Goal: Information Seeking & Learning: Check status

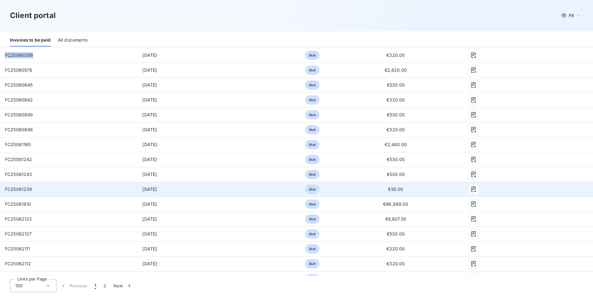
scroll to position [310, 0]
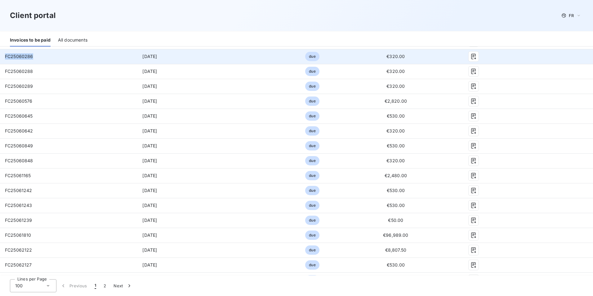
drag, startPoint x: 33, startPoint y: 57, endPoint x: 4, endPoint y: 56, distance: 28.8
click at [4, 56] on td "FC25060286" at bounding box center [52, 56] width 104 height 15
copy span "FC25060286"
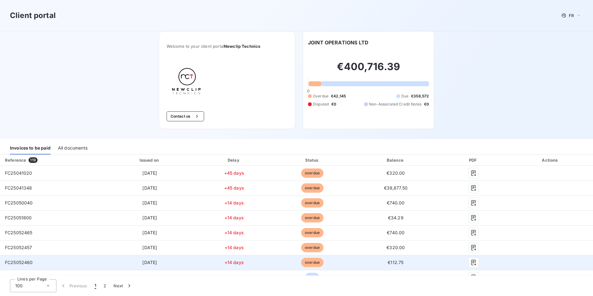
scroll to position [124, 0]
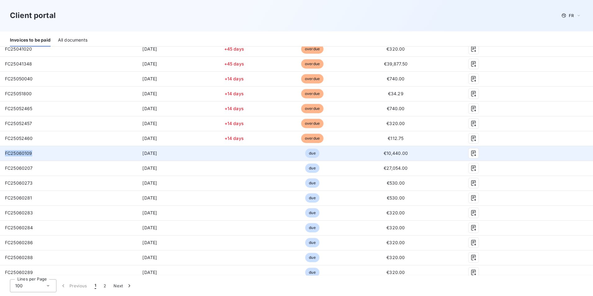
drag, startPoint x: 34, startPoint y: 153, endPoint x: 4, endPoint y: 152, distance: 29.8
click at [4, 152] on td "FC25060109" at bounding box center [52, 153] width 104 height 15
copy span "FC25060109"
click at [33, 155] on td "FC25060109" at bounding box center [52, 153] width 104 height 15
drag, startPoint x: 33, startPoint y: 153, endPoint x: 2, endPoint y: 152, distance: 30.7
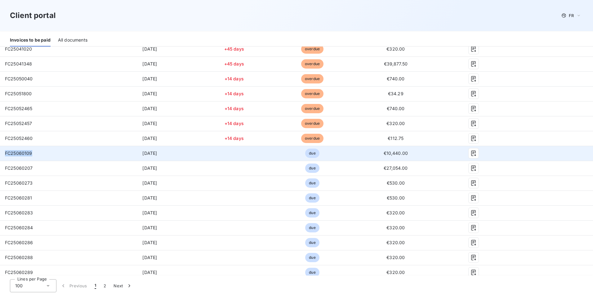
click at [2, 152] on td "FC25060109" at bounding box center [52, 153] width 104 height 15
copy span "FC25060109"
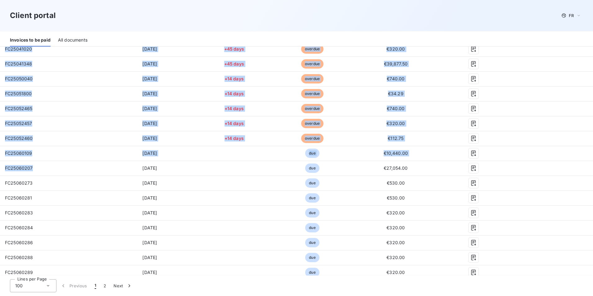
drag, startPoint x: 33, startPoint y: 167, endPoint x: -1, endPoint y: 167, distance: 34.4
click at [0, 167] on html "Client portal FR Welcome to your client portal Newclip Technics Contact us JOIN…" at bounding box center [296, 148] width 593 height 296
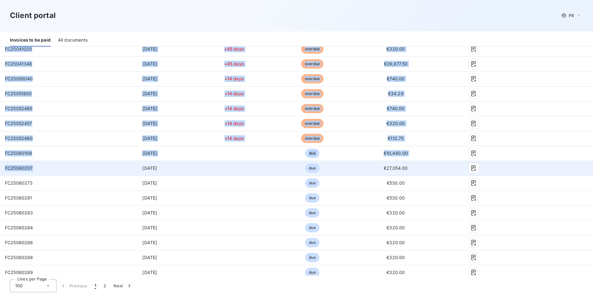
click at [27, 171] on td "FC25060207" at bounding box center [52, 168] width 104 height 15
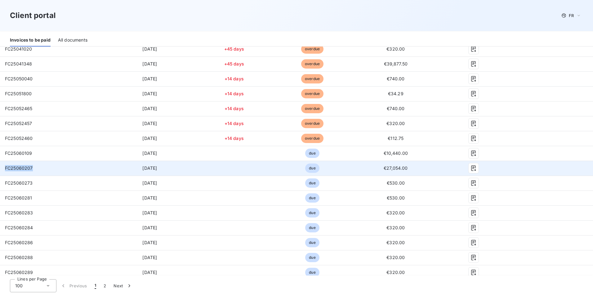
drag, startPoint x: 32, startPoint y: 167, endPoint x: 2, endPoint y: 164, distance: 30.2
click at [2, 164] on td "FC25060207" at bounding box center [52, 168] width 104 height 15
copy span "FC25060207"
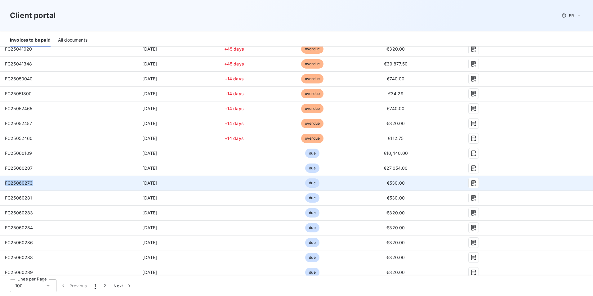
drag, startPoint x: 33, startPoint y: 183, endPoint x: 5, endPoint y: 184, distance: 28.9
click at [5, 184] on td "FC25060273" at bounding box center [52, 182] width 104 height 15
copy span "FC25060273"
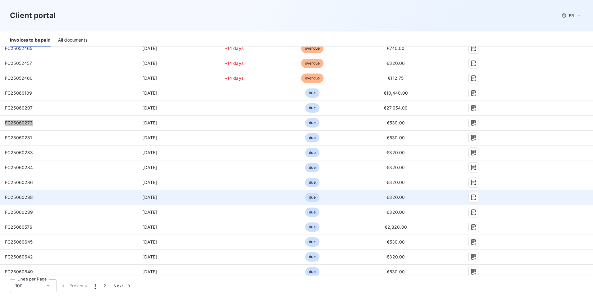
scroll to position [186, 0]
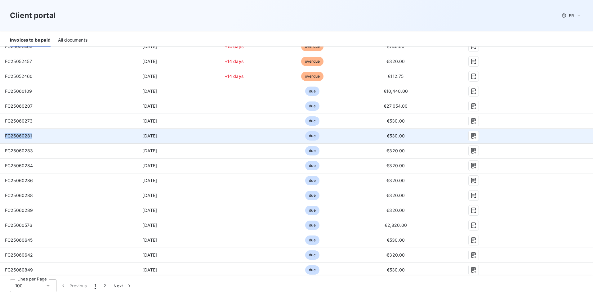
drag, startPoint x: 29, startPoint y: 135, endPoint x: 3, endPoint y: 136, distance: 26.7
click at [3, 137] on td "FC25060281" at bounding box center [52, 135] width 104 height 15
copy span "FC25060281"
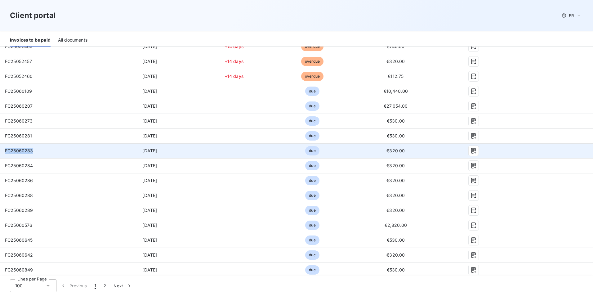
drag, startPoint x: 32, startPoint y: 151, endPoint x: 6, endPoint y: 153, distance: 25.8
click at [6, 153] on span "FC25060283" at bounding box center [19, 150] width 28 height 5
copy span "FC25060283"
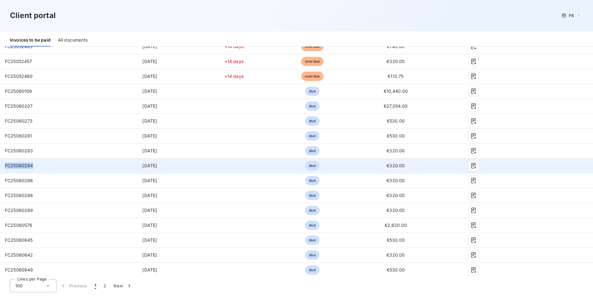
drag, startPoint x: 34, startPoint y: 165, endPoint x: 1, endPoint y: 166, distance: 32.9
click at [1, 166] on td "FC25060284" at bounding box center [52, 165] width 104 height 15
copy span "FC25060284"
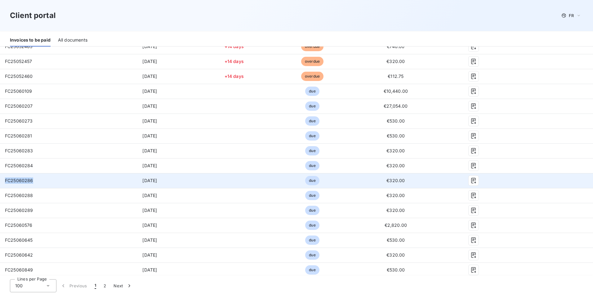
drag, startPoint x: 33, startPoint y: 180, endPoint x: 4, endPoint y: 181, distance: 29.2
click at [4, 181] on td "FC25060286" at bounding box center [52, 180] width 104 height 15
copy span "FC25060286"
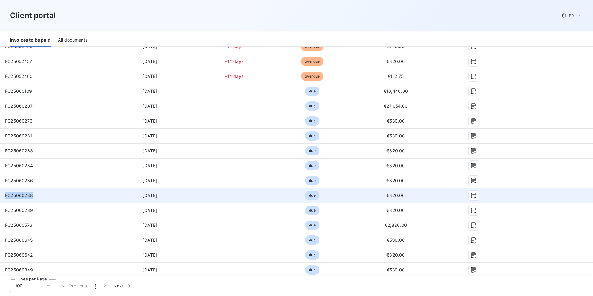
drag, startPoint x: 33, startPoint y: 195, endPoint x: 5, endPoint y: 198, distance: 28.3
click at [5, 198] on td "FC25060288" at bounding box center [52, 195] width 104 height 15
copy span "FC25060288"
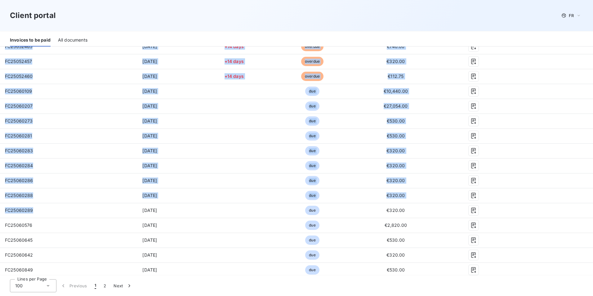
drag, startPoint x: 33, startPoint y: 210, endPoint x: -1, endPoint y: 213, distance: 34.2
click at [0, 213] on html "Client portal FR Welcome to your client portal Newclip Technics Contact us JOIN…" at bounding box center [296, 148] width 593 height 296
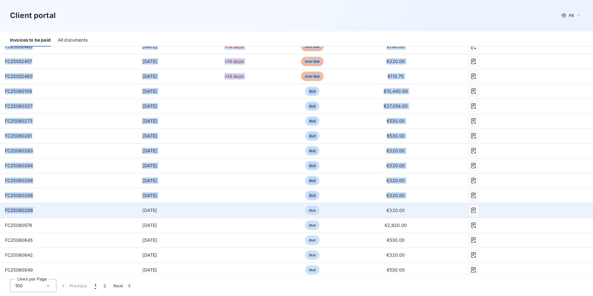
drag, startPoint x: -1, startPoint y: 213, endPoint x: 31, endPoint y: 216, distance: 32.1
click at [31, 216] on td "FC25060289" at bounding box center [52, 210] width 104 height 15
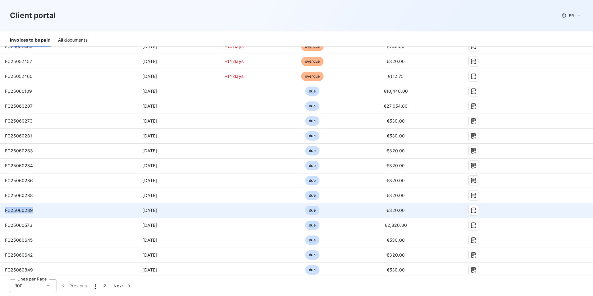
drag, startPoint x: 32, startPoint y: 210, endPoint x: 4, endPoint y: 211, distance: 27.9
click at [4, 211] on td "FC25060289" at bounding box center [52, 210] width 104 height 15
copy span "FC25060289"
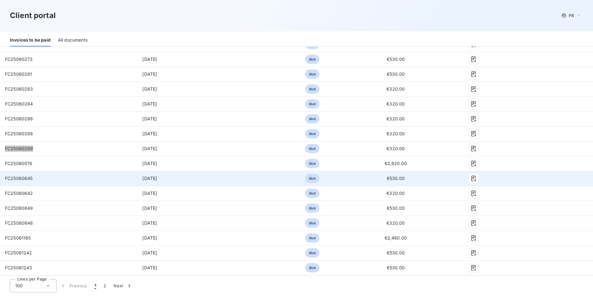
scroll to position [248, 0]
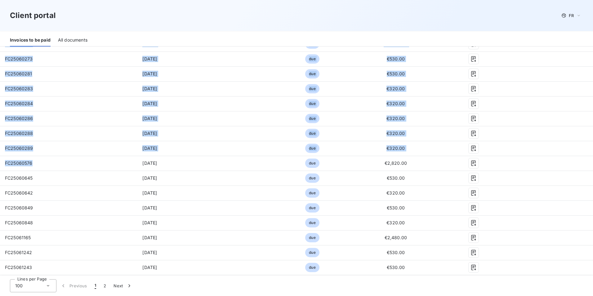
drag, startPoint x: 31, startPoint y: 163, endPoint x: -1, endPoint y: 162, distance: 32.3
click at [0, 162] on html "Client portal FR Welcome to your client portal Newclip Technics Contact us JOIN…" at bounding box center [296, 148] width 593 height 296
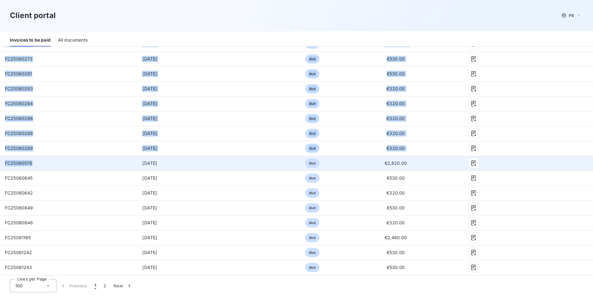
click at [11, 165] on span "FC25060576" at bounding box center [19, 162] width 28 height 5
click at [14, 163] on span "FC25060576" at bounding box center [19, 162] width 28 height 5
click at [15, 163] on span "FC25060576" at bounding box center [19, 162] width 28 height 5
click at [37, 164] on td "FC25060576" at bounding box center [52, 163] width 104 height 15
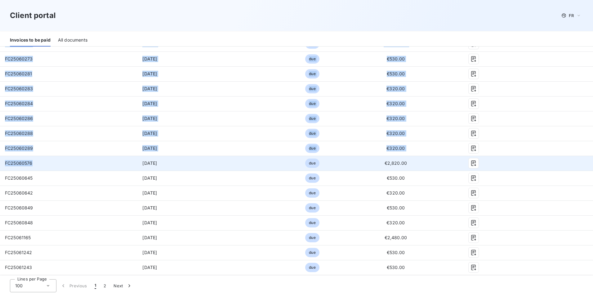
click at [31, 163] on span "FC25060576" at bounding box center [19, 162] width 28 height 5
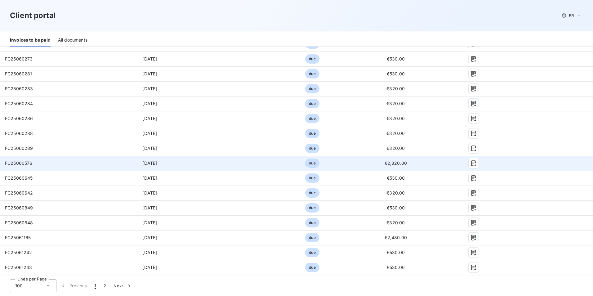
click at [149, 163] on span "[DATE]" at bounding box center [149, 162] width 15 height 5
drag, startPoint x: 33, startPoint y: 163, endPoint x: 1, endPoint y: 165, distance: 32.0
click at [1, 165] on td "FC25060576" at bounding box center [52, 163] width 104 height 15
click at [470, 162] on icon "button" at bounding box center [473, 163] width 6 height 6
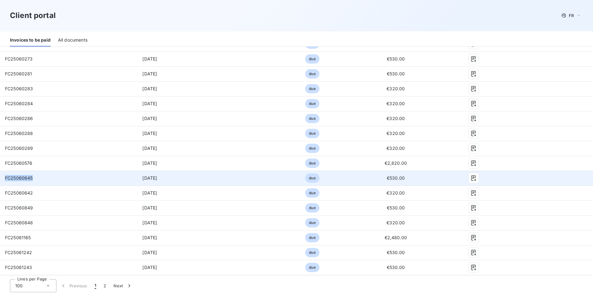
drag, startPoint x: 32, startPoint y: 177, endPoint x: 3, endPoint y: 181, distance: 29.1
click at [3, 181] on td "FC25060645" at bounding box center [52, 178] width 104 height 15
click at [473, 179] on button "button" at bounding box center [474, 178] width 10 height 10
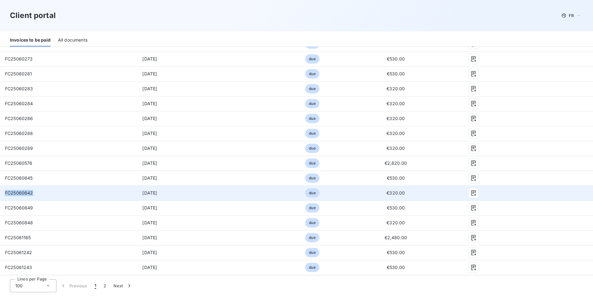
drag, startPoint x: 32, startPoint y: 193, endPoint x: 4, endPoint y: 193, distance: 27.3
click at [4, 193] on td "FC25060642" at bounding box center [52, 192] width 104 height 15
click at [472, 193] on icon "button" at bounding box center [473, 193] width 6 height 6
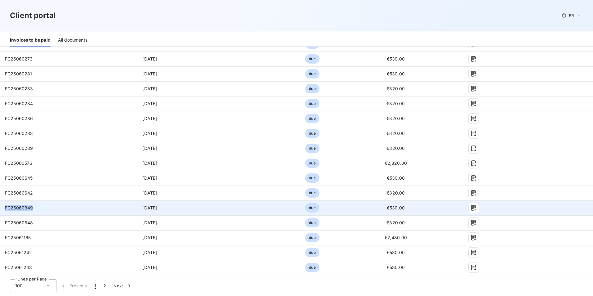
drag, startPoint x: 33, startPoint y: 209, endPoint x: 5, endPoint y: 208, distance: 28.2
click at [5, 208] on td "FC25060849" at bounding box center [52, 207] width 104 height 15
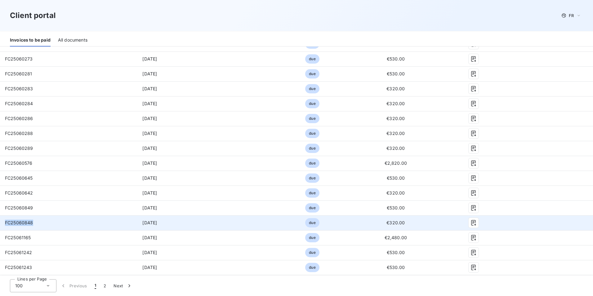
drag, startPoint x: 34, startPoint y: 222, endPoint x: 4, endPoint y: 224, distance: 30.2
click at [4, 224] on td "FC25060848" at bounding box center [52, 222] width 104 height 15
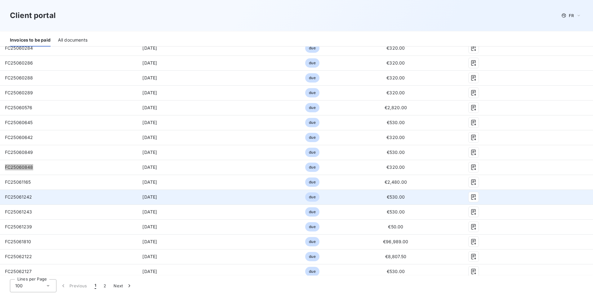
scroll to position [310, 0]
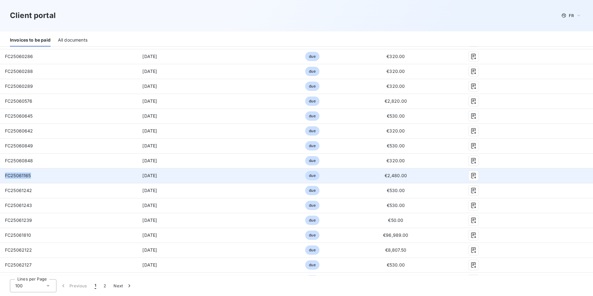
drag, startPoint x: 30, startPoint y: 176, endPoint x: 3, endPoint y: 176, distance: 26.7
click at [3, 176] on td "FC25061165" at bounding box center [52, 175] width 104 height 15
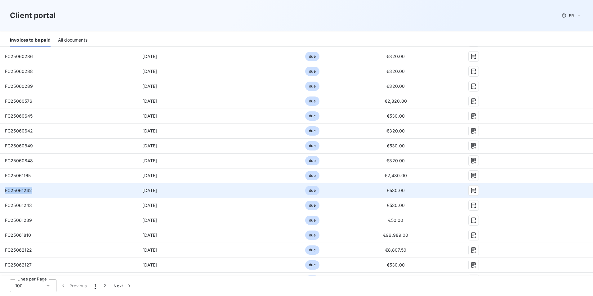
drag, startPoint x: 32, startPoint y: 190, endPoint x: 6, endPoint y: 190, distance: 26.4
click at [6, 190] on td "FC25061242" at bounding box center [52, 190] width 104 height 15
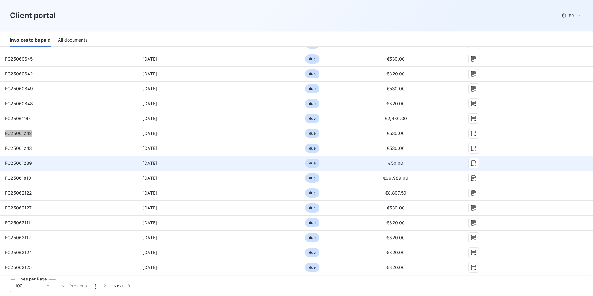
scroll to position [372, 0]
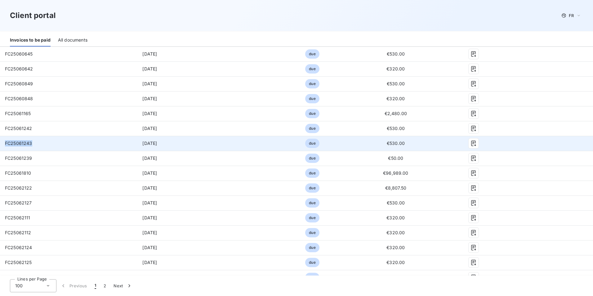
drag, startPoint x: 32, startPoint y: 144, endPoint x: 6, endPoint y: 144, distance: 26.0
click at [6, 144] on span "FC25061243" at bounding box center [18, 142] width 27 height 5
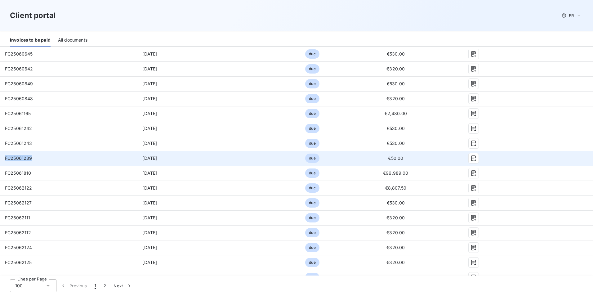
drag, startPoint x: 32, startPoint y: 157, endPoint x: 4, endPoint y: 158, distance: 27.3
click at [4, 158] on td "FC25061239" at bounding box center [52, 158] width 104 height 15
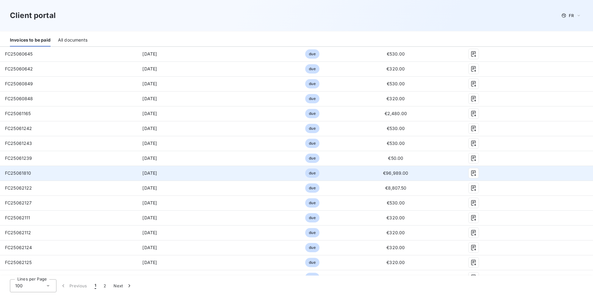
click at [29, 173] on span "FC25061810" at bounding box center [18, 172] width 26 height 5
drag, startPoint x: 31, startPoint y: 173, endPoint x: 11, endPoint y: 172, distance: 19.6
click at [11, 172] on td "FC25061810" at bounding box center [52, 173] width 104 height 15
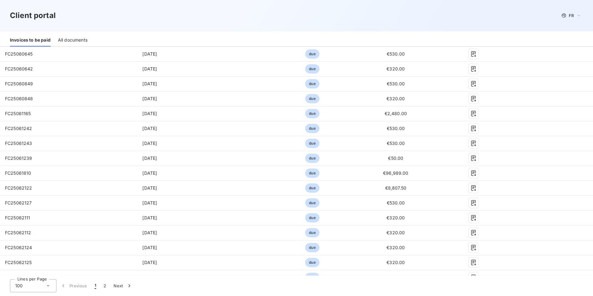
click at [313, 22] on div "Client portal FR" at bounding box center [296, 15] width 593 height 31
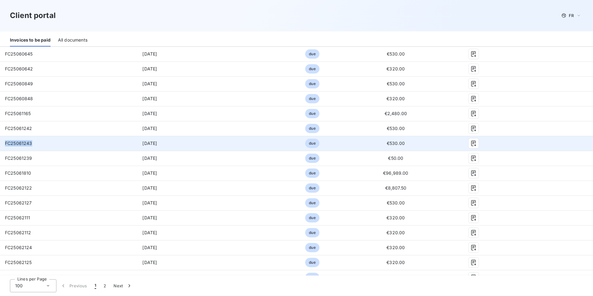
drag, startPoint x: 31, startPoint y: 143, endPoint x: 0, endPoint y: 143, distance: 30.7
click at [0, 143] on td "FC25061243" at bounding box center [52, 143] width 104 height 15
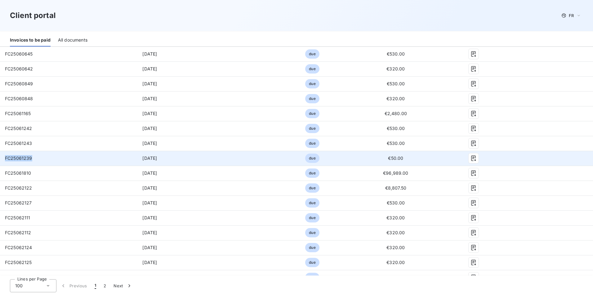
drag, startPoint x: 31, startPoint y: 158, endPoint x: 6, endPoint y: 160, distance: 25.5
click at [6, 160] on span "FC25061239" at bounding box center [18, 157] width 27 height 5
click at [470, 158] on icon "button" at bounding box center [473, 158] width 6 height 6
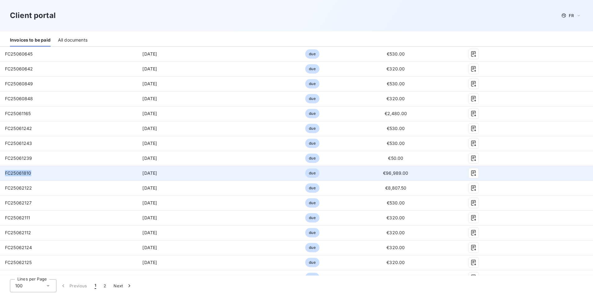
drag, startPoint x: 32, startPoint y: 172, endPoint x: 0, endPoint y: 175, distance: 32.0
click at [0, 175] on td "FC25061810" at bounding box center [52, 173] width 104 height 15
click at [471, 173] on icon "button" at bounding box center [473, 174] width 5 height 6
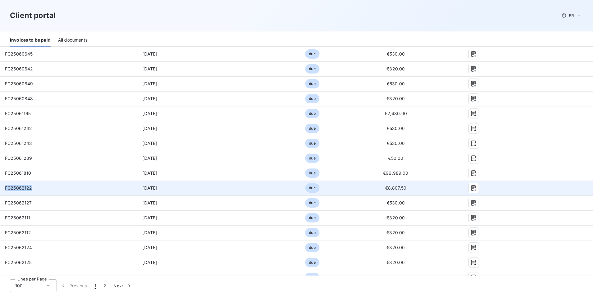
drag, startPoint x: 33, startPoint y: 187, endPoint x: 3, endPoint y: 189, distance: 29.2
click at [3, 189] on td "FC25062122" at bounding box center [52, 187] width 104 height 15
click at [470, 187] on icon "button" at bounding box center [473, 188] width 6 height 6
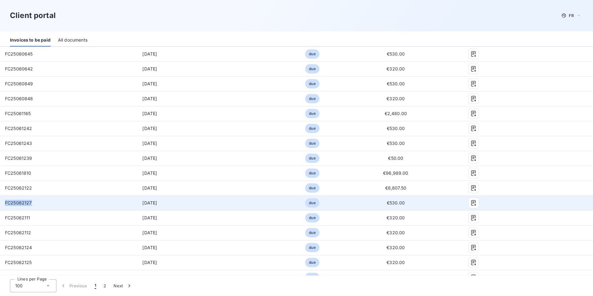
drag, startPoint x: 30, startPoint y: 202, endPoint x: 6, endPoint y: 202, distance: 24.5
click at [6, 202] on td "FC25062127" at bounding box center [52, 202] width 104 height 15
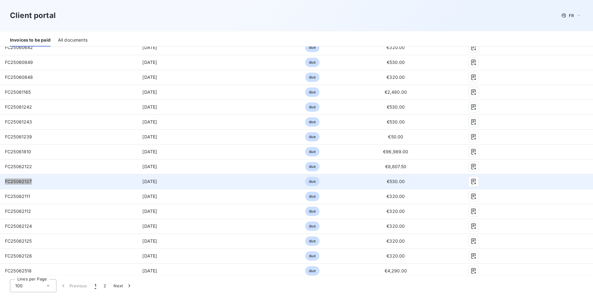
scroll to position [403, 0]
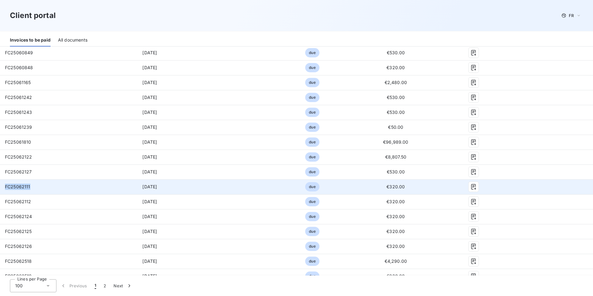
drag, startPoint x: 29, startPoint y: 186, endPoint x: 3, endPoint y: 187, distance: 26.4
click at [3, 187] on td "FC25062111" at bounding box center [52, 186] width 104 height 15
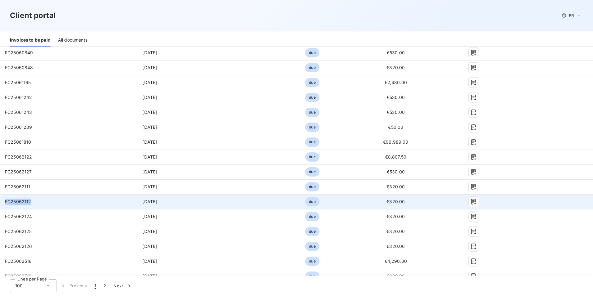
drag, startPoint x: 29, startPoint y: 202, endPoint x: 4, endPoint y: 202, distance: 25.4
click at [4, 202] on td "FC25062112" at bounding box center [52, 201] width 104 height 15
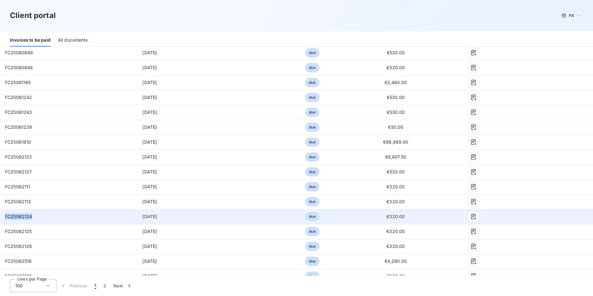
drag, startPoint x: 33, startPoint y: 217, endPoint x: 6, endPoint y: 216, distance: 27.9
click at [6, 216] on td "FC25062124" at bounding box center [52, 216] width 104 height 15
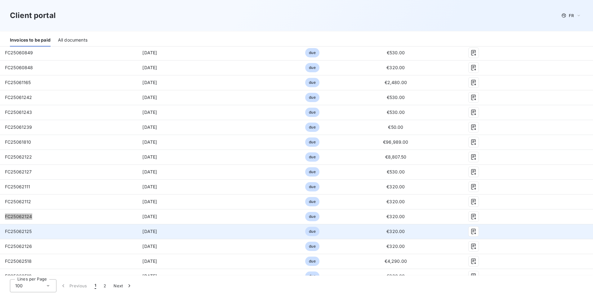
scroll to position [434, 0]
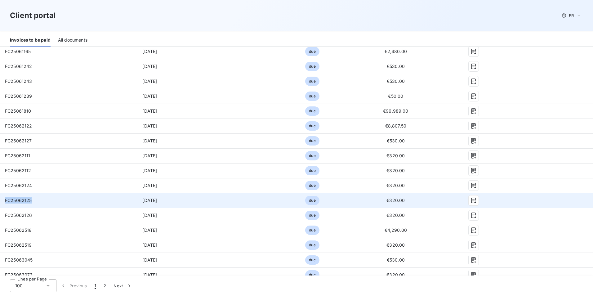
drag, startPoint x: 36, startPoint y: 202, endPoint x: 3, endPoint y: 200, distance: 32.3
click at [3, 200] on td "FC25062125" at bounding box center [52, 200] width 104 height 15
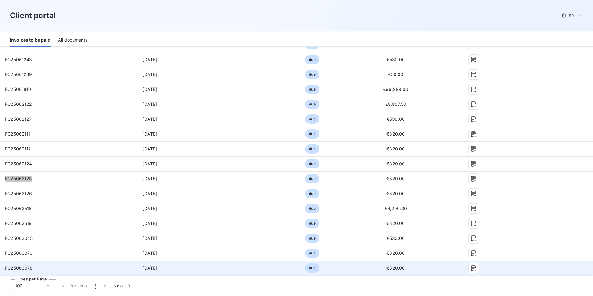
scroll to position [465, 0]
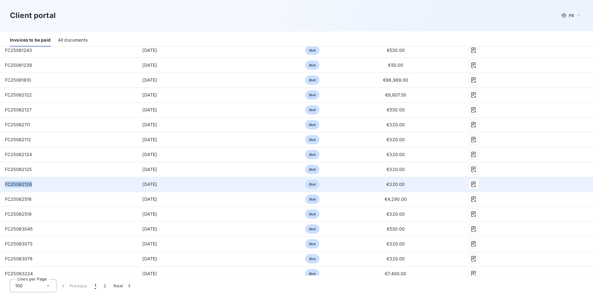
drag, startPoint x: 34, startPoint y: 183, endPoint x: 5, endPoint y: 183, distance: 29.1
click at [5, 183] on td "FC25062126" at bounding box center [52, 184] width 104 height 15
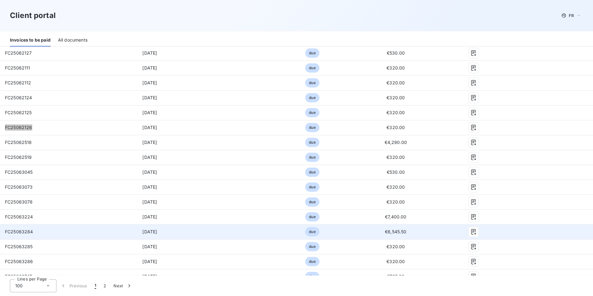
scroll to position [527, 0]
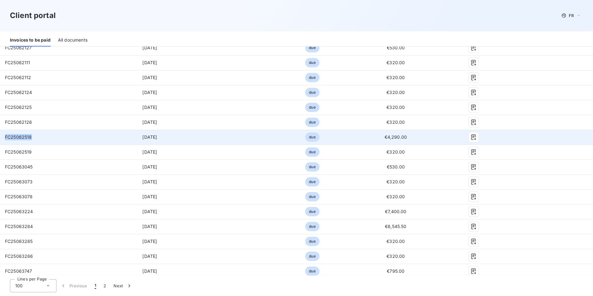
drag, startPoint x: 32, startPoint y: 139, endPoint x: 5, endPoint y: 139, distance: 27.0
click at [5, 139] on td "FC25062518" at bounding box center [52, 137] width 104 height 15
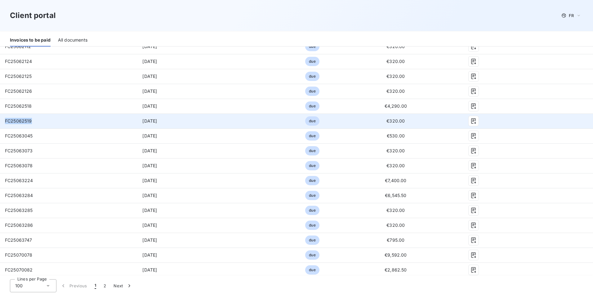
drag, startPoint x: 32, startPoint y: 122, endPoint x: 6, endPoint y: 123, distance: 26.4
click at [6, 123] on td "FC25062519" at bounding box center [52, 120] width 104 height 15
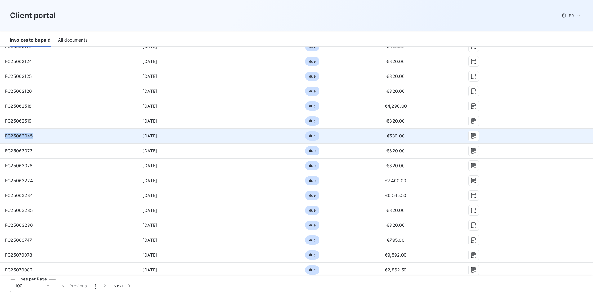
drag, startPoint x: 33, startPoint y: 137, endPoint x: 2, endPoint y: 137, distance: 31.6
click at [2, 137] on td "FC25063045" at bounding box center [52, 135] width 104 height 15
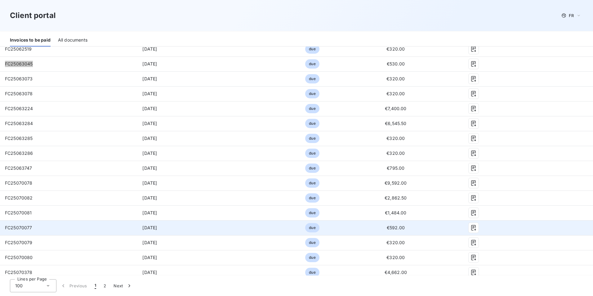
scroll to position [620, 0]
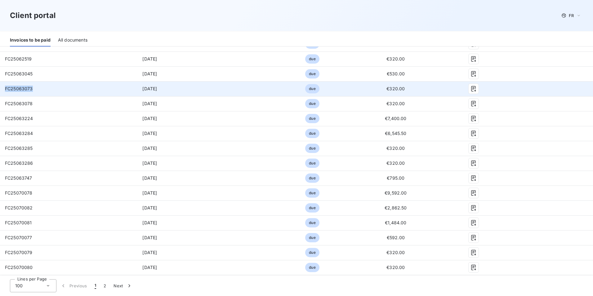
drag, startPoint x: 33, startPoint y: 89, endPoint x: 3, endPoint y: 90, distance: 29.5
click at [3, 90] on td "FC25063073" at bounding box center [52, 88] width 104 height 15
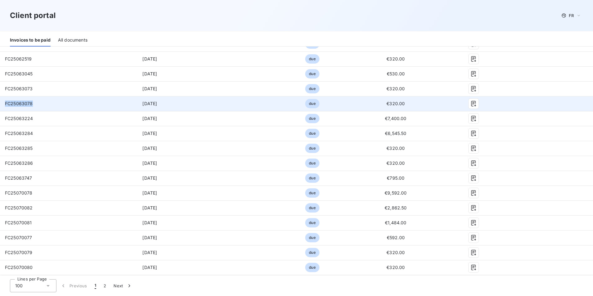
drag, startPoint x: 33, startPoint y: 103, endPoint x: 5, endPoint y: 104, distance: 27.9
click at [5, 104] on td "FC25063078" at bounding box center [52, 103] width 104 height 15
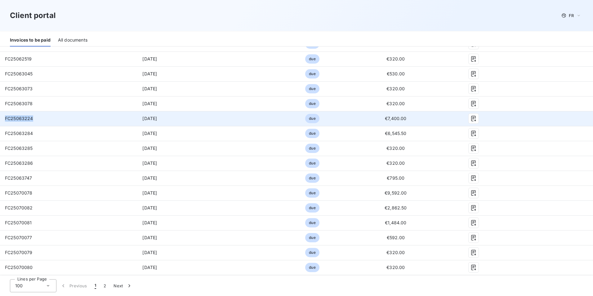
drag, startPoint x: 33, startPoint y: 118, endPoint x: 4, endPoint y: 120, distance: 29.2
click at [5, 121] on td "FC25063224" at bounding box center [52, 118] width 104 height 15
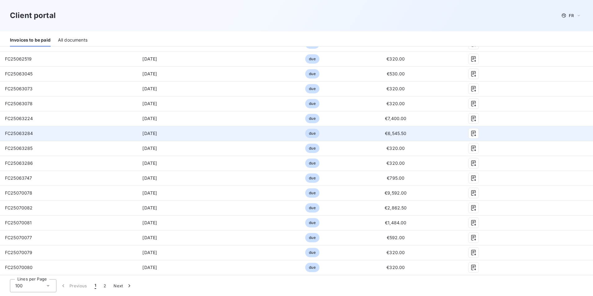
click at [35, 135] on td "FC25063284" at bounding box center [52, 133] width 104 height 15
drag, startPoint x: 26, startPoint y: 133, endPoint x: 6, endPoint y: 135, distance: 19.6
click at [6, 135] on td "FC25063284" at bounding box center [52, 133] width 104 height 15
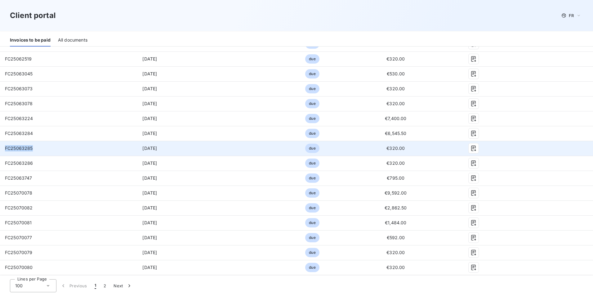
drag, startPoint x: 35, startPoint y: 148, endPoint x: 6, endPoint y: 149, distance: 29.5
click at [6, 149] on td "FC25063285" at bounding box center [52, 148] width 104 height 15
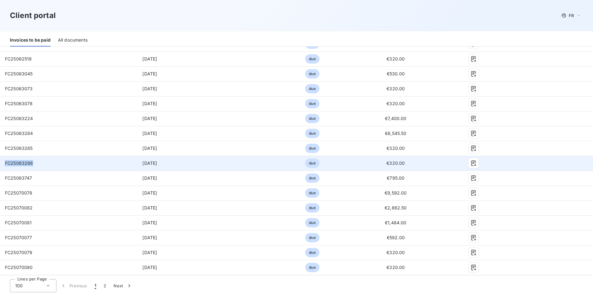
drag, startPoint x: 33, startPoint y: 163, endPoint x: 1, endPoint y: 163, distance: 32.9
click at [1, 163] on td "FC25063286" at bounding box center [52, 163] width 104 height 15
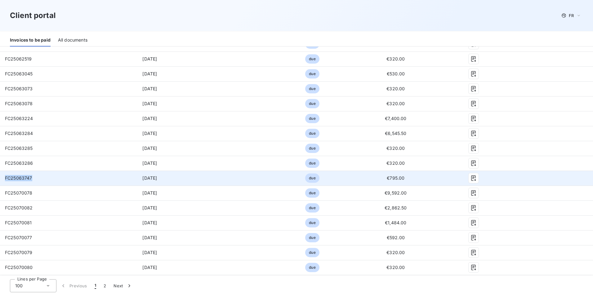
drag, startPoint x: 33, startPoint y: 179, endPoint x: 2, endPoint y: 180, distance: 31.0
click at [2, 180] on td "FC25063747" at bounding box center [52, 178] width 104 height 15
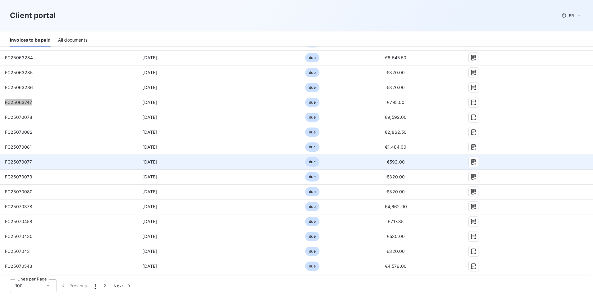
scroll to position [687, 0]
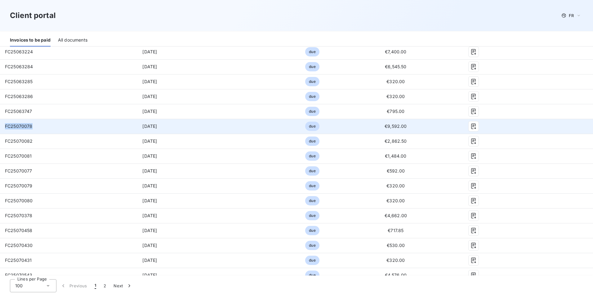
drag, startPoint x: 33, startPoint y: 125, endPoint x: 0, endPoint y: 126, distance: 33.2
click at [0, 126] on td "FC25070078" at bounding box center [52, 126] width 104 height 15
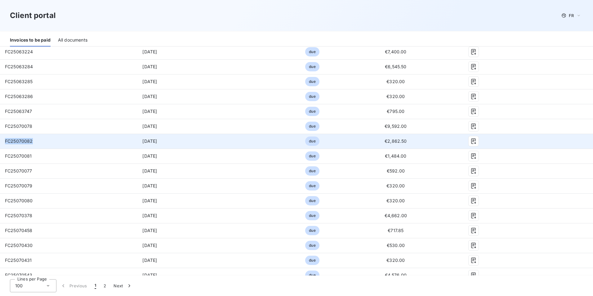
drag, startPoint x: 31, startPoint y: 140, endPoint x: 6, endPoint y: 142, distance: 25.5
click at [6, 142] on span "FC25070082" at bounding box center [19, 140] width 28 height 5
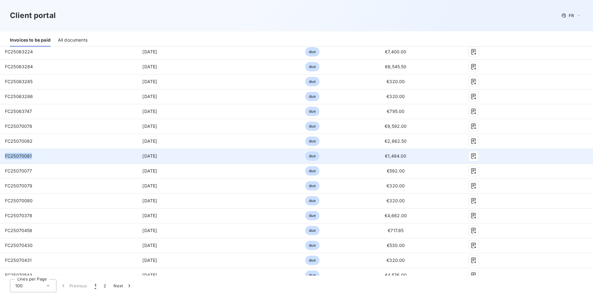
drag, startPoint x: 33, startPoint y: 157, endPoint x: 6, endPoint y: 159, distance: 26.8
click at [6, 159] on td "FC25070081" at bounding box center [52, 156] width 104 height 15
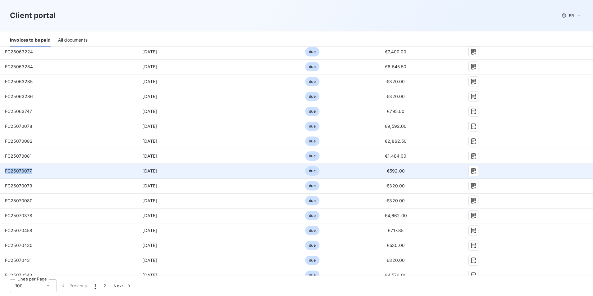
drag, startPoint x: 32, startPoint y: 172, endPoint x: 6, endPoint y: 173, distance: 26.1
click at [6, 173] on span "FC25070077" at bounding box center [18, 170] width 27 height 5
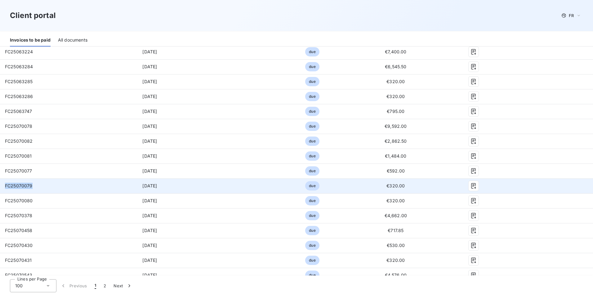
drag, startPoint x: 31, startPoint y: 186, endPoint x: 5, endPoint y: 188, distance: 26.1
click at [5, 188] on span "FC25070079" at bounding box center [19, 185] width 28 height 5
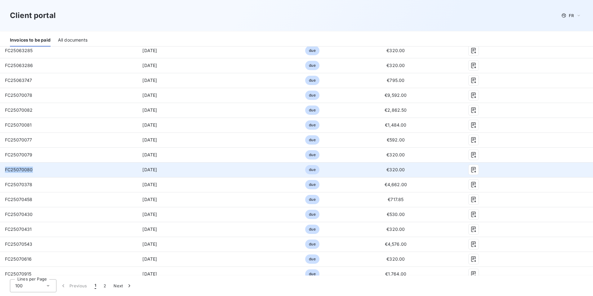
drag, startPoint x: 33, startPoint y: 171, endPoint x: 5, endPoint y: 171, distance: 28.2
click at [5, 171] on td "FC25070080" at bounding box center [52, 169] width 104 height 15
